Goal: Task Accomplishment & Management: Manage account settings

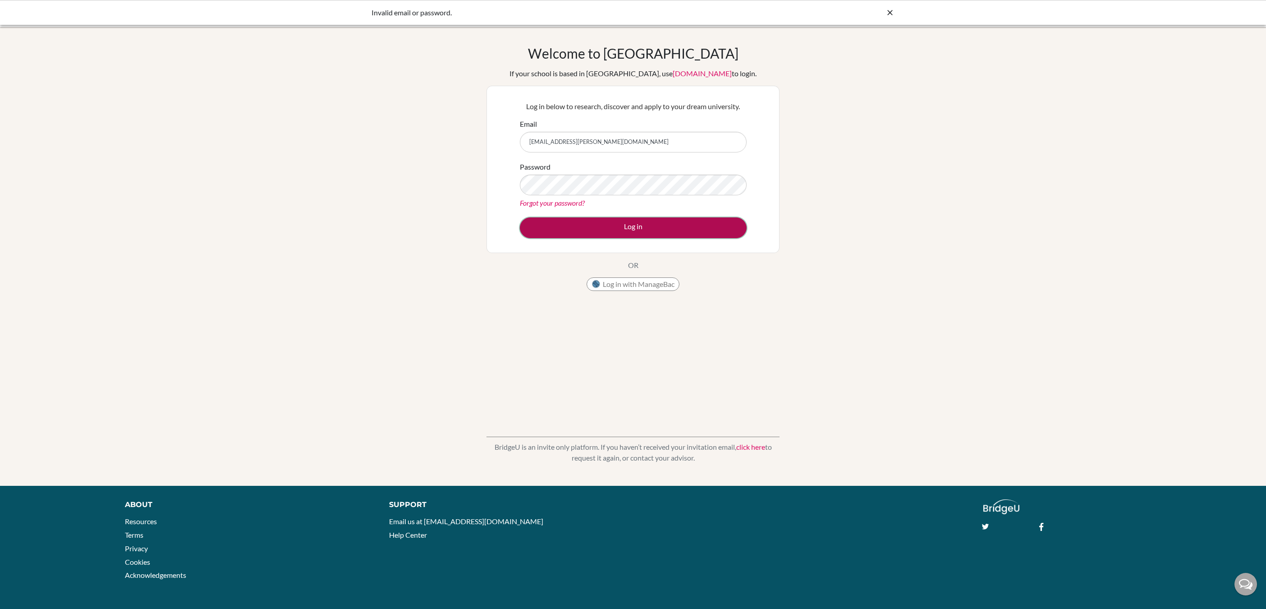
click at [553, 224] on button "Log in" at bounding box center [633, 227] width 227 height 21
click at [592, 144] on input "[EMAIL_ADDRESS][PERSON_NAME][DOMAIN_NAME]" at bounding box center [633, 142] width 227 height 21
type input "[PERSON_NAME][EMAIL_ADDRESS][PERSON_NAME][DOMAIN_NAME]"
click at [689, 224] on button "Log in" at bounding box center [633, 227] width 227 height 21
